Goal: Use online tool/utility: Use online tool/utility

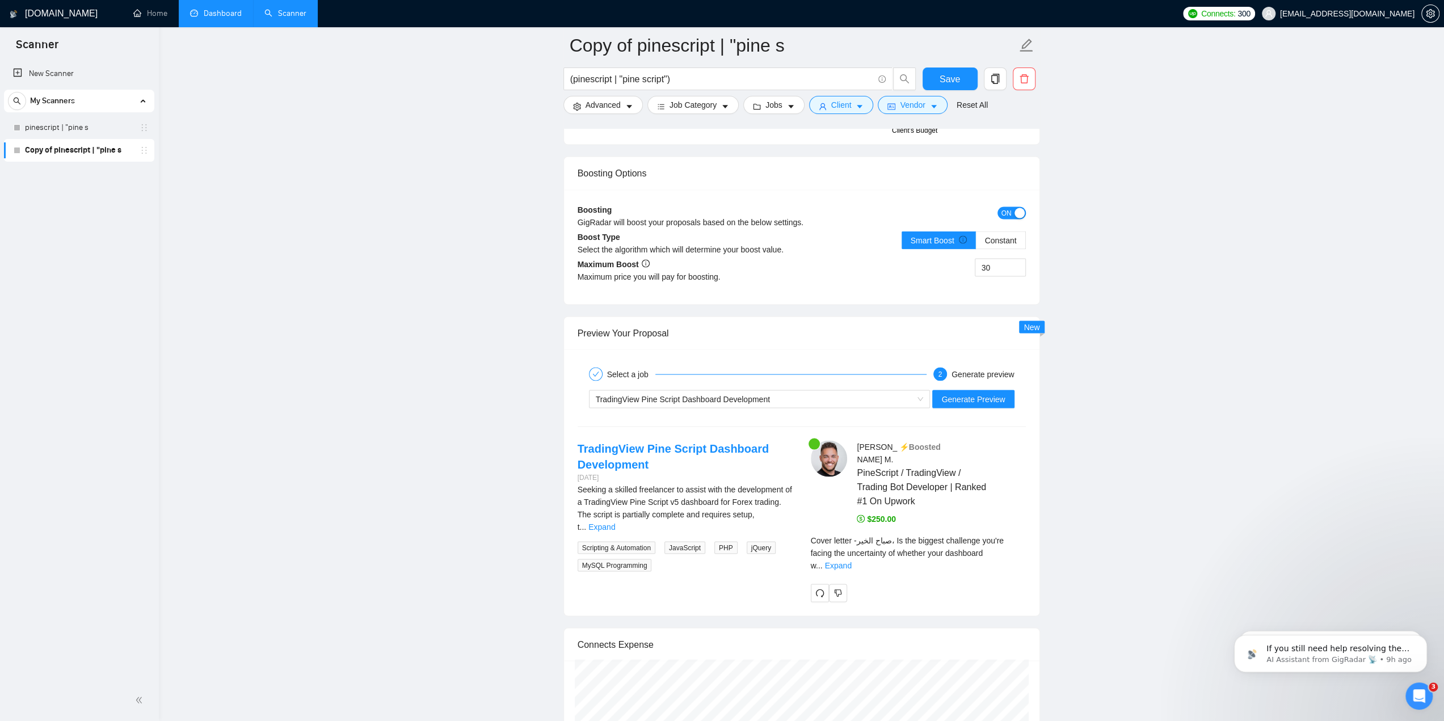
scroll to position [244, 0]
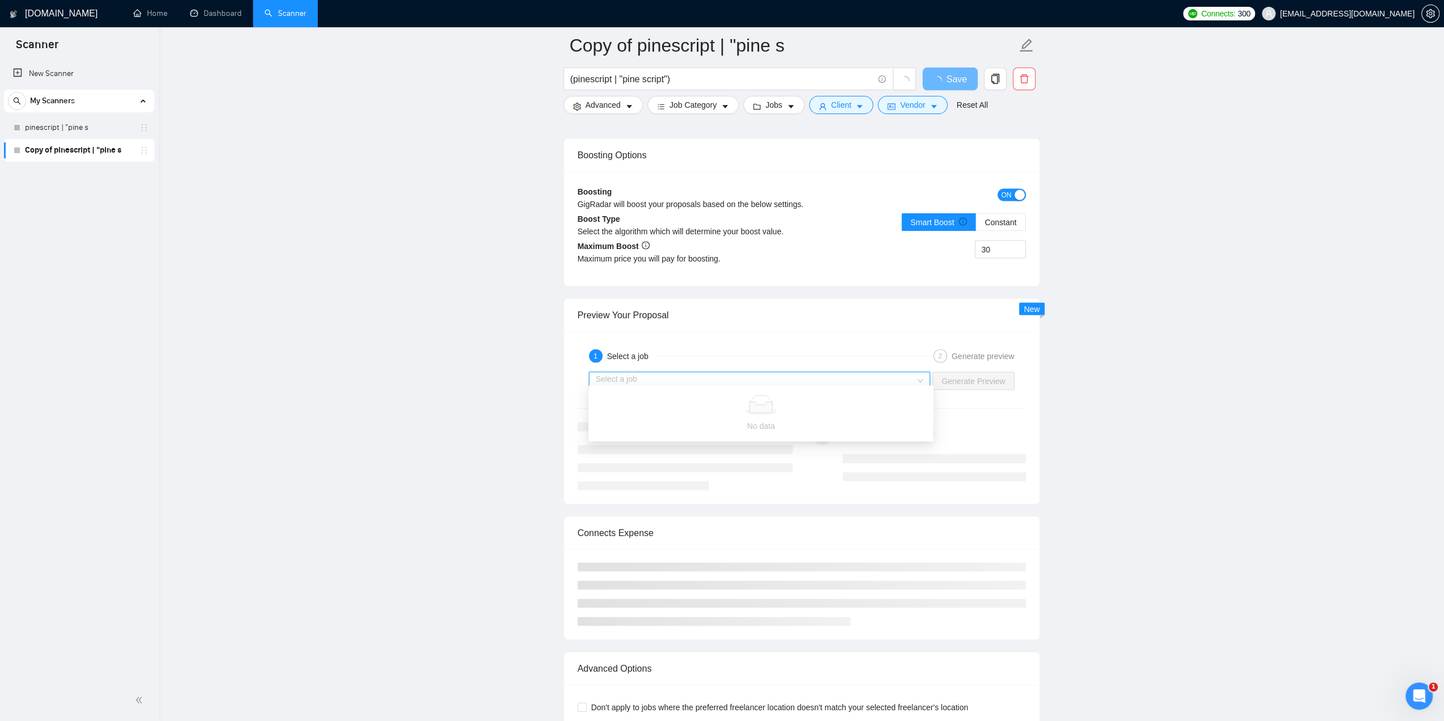
click at [796, 374] on input "search" at bounding box center [756, 380] width 320 height 17
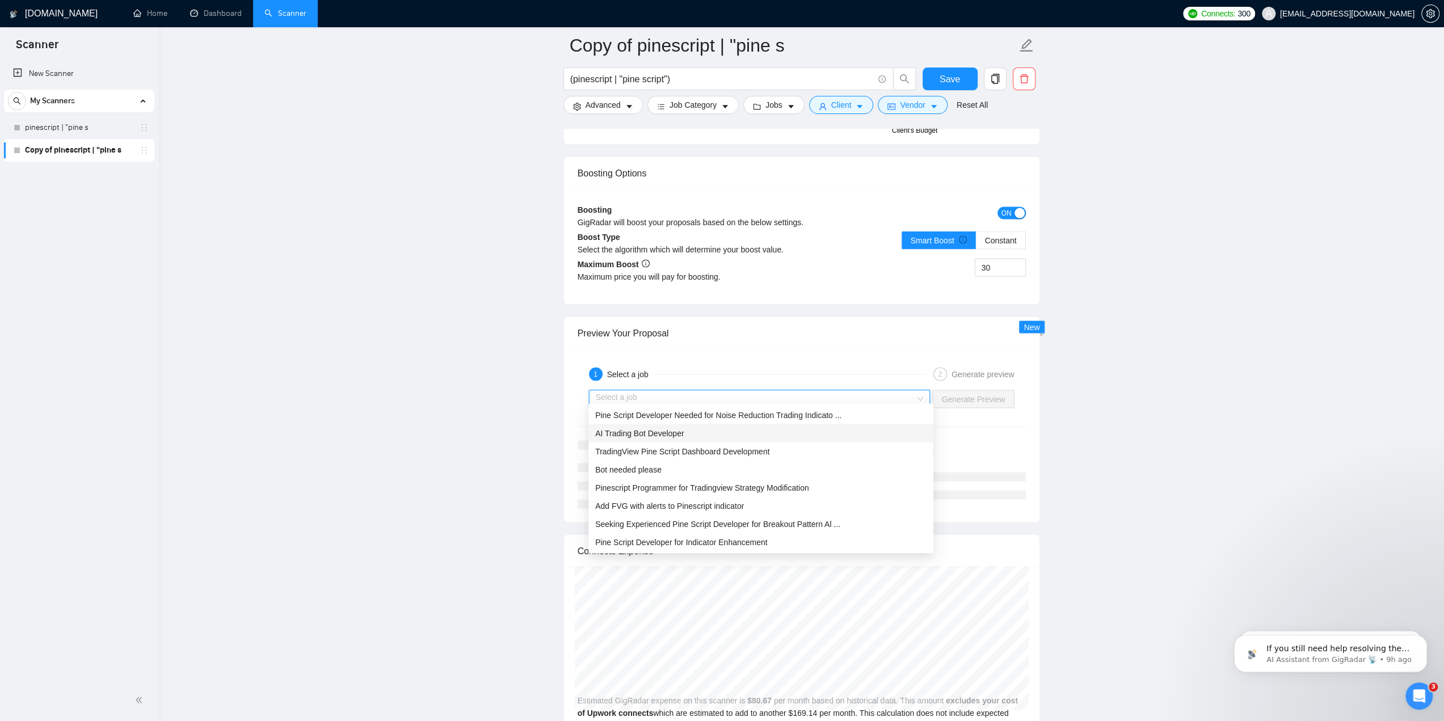
click at [726, 432] on div "AI Trading Bot Developer" at bounding box center [760, 433] width 331 height 12
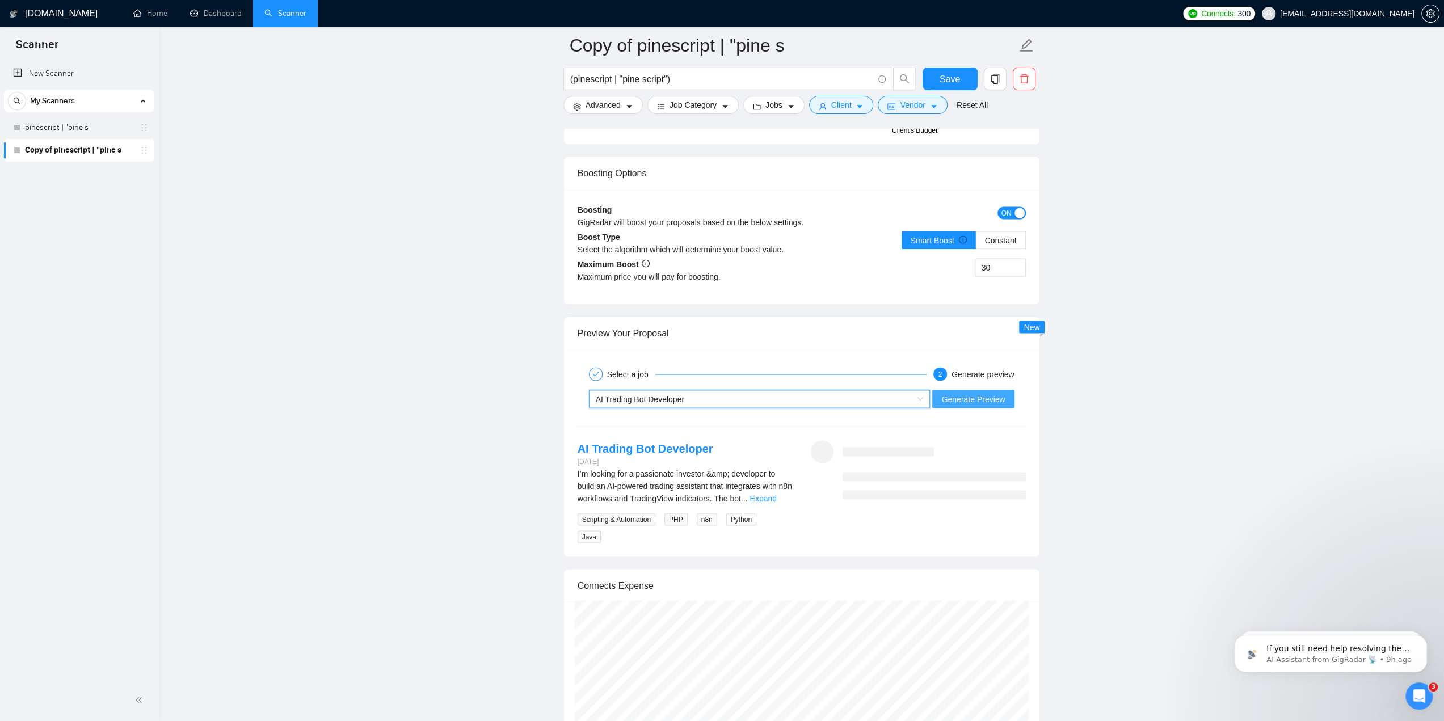
click at [972, 393] on span "Generate Preview" at bounding box center [973, 399] width 64 height 12
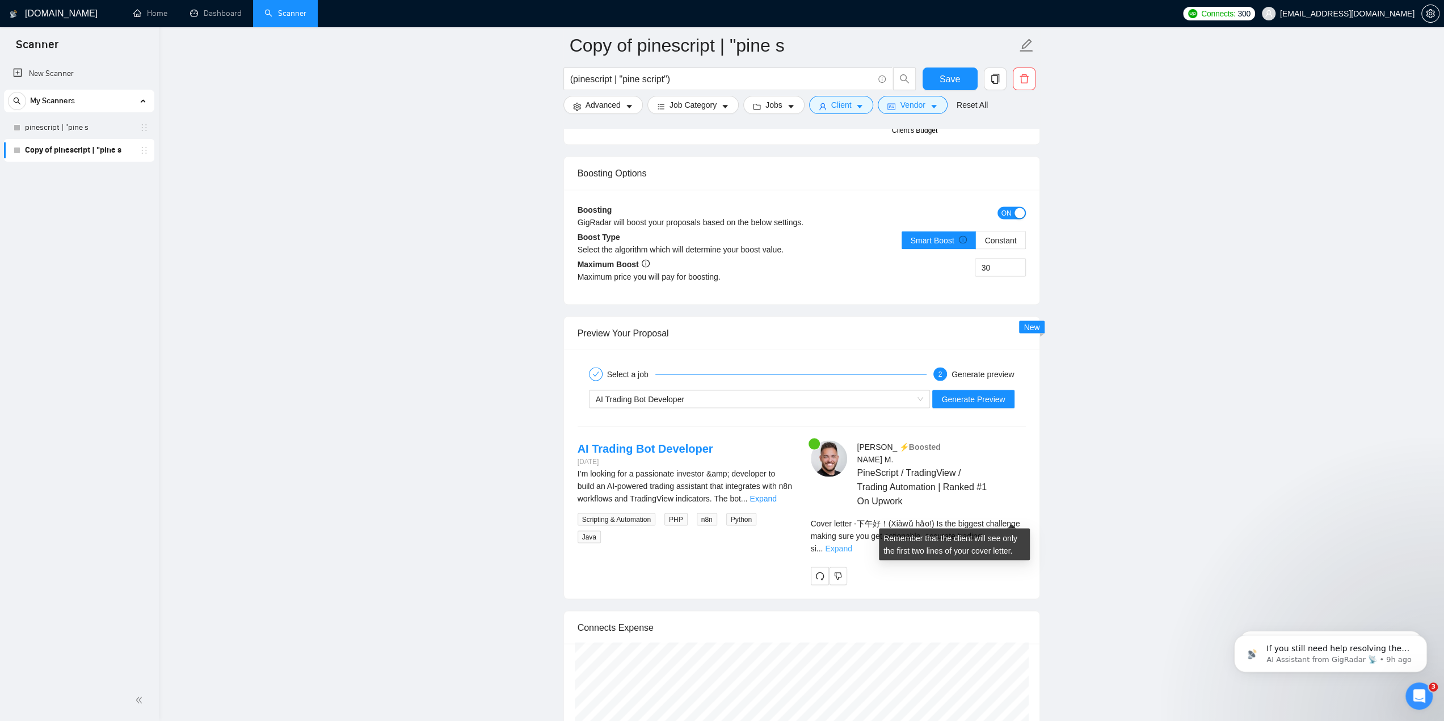
click at [851, 543] on link "Expand" at bounding box center [838, 547] width 27 height 9
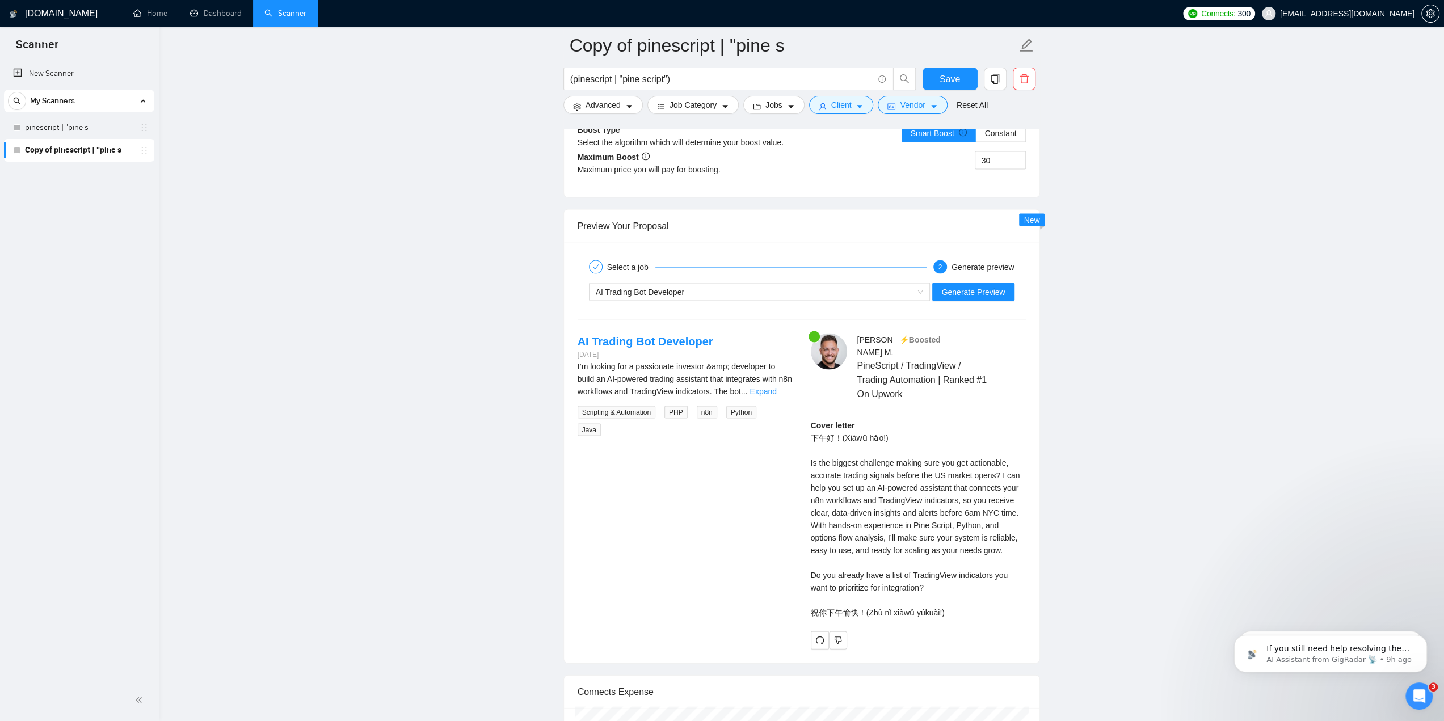
scroll to position [2156, 0]
